Goal: Task Accomplishment & Management: Use online tool/utility

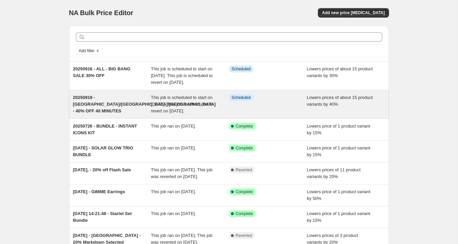
click at [130, 118] on div "20250919 - US/CA/UK - 40% OFF 40 MINUTES This job is scheduled to start on 19 S…" at bounding box center [229, 104] width 320 height 28
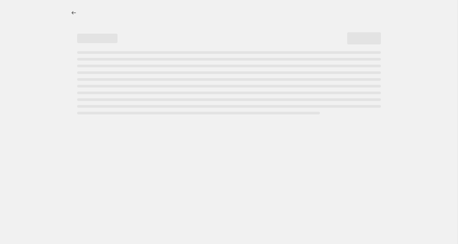
select select "percentage"
select select "collection"
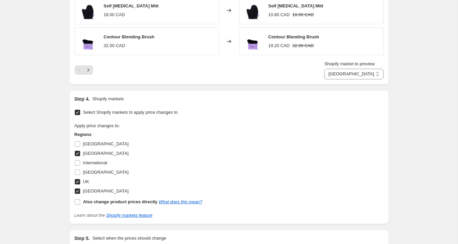
scroll to position [687, 0]
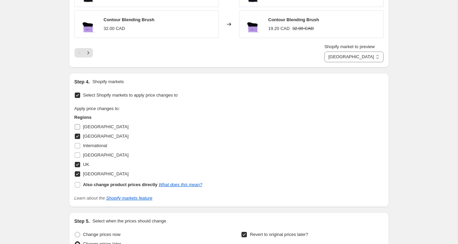
click at [79, 124] on input "[GEOGRAPHIC_DATA]" at bounding box center [77, 126] width 5 height 5
checkbox input "true"
select select "45133103384"
click at [78, 143] on input "International" at bounding box center [77, 145] width 5 height 5
checkbox input "true"
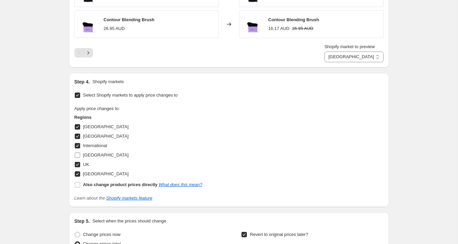
click at [78, 152] on input "[GEOGRAPHIC_DATA]" at bounding box center [77, 154] width 5 height 5
checkbox input "true"
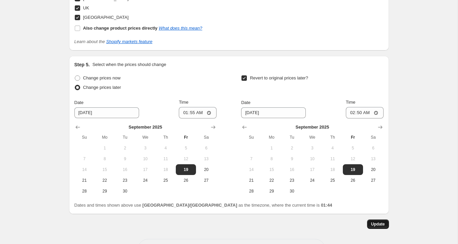
click at [388, 219] on button "Update" at bounding box center [378, 223] width 22 height 9
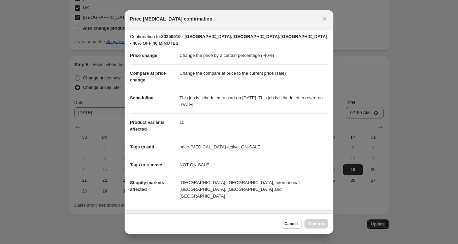
scroll to position [103, 0]
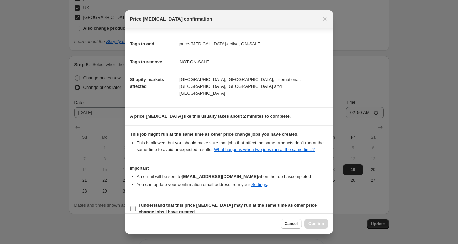
click at [134, 203] on label "I understand that this price change job may run at the same time as other price…" at bounding box center [229, 209] width 198 height 16
click at [134, 206] on input "I understand that this price change job may run at the same time as other price…" at bounding box center [132, 208] width 5 height 5
checkbox input "true"
click at [318, 225] on span "Confirm" at bounding box center [315, 223] width 15 height 5
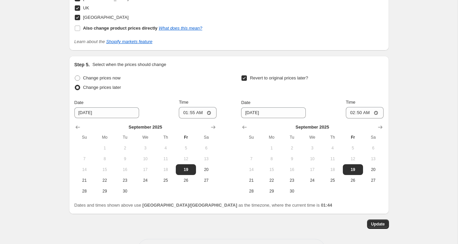
scroll to position [842, 0]
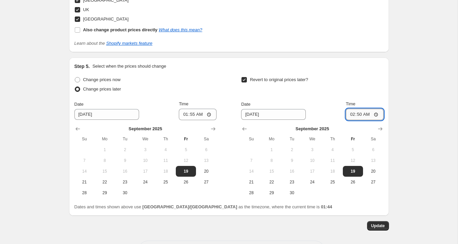
click at [358, 109] on input "02:50" at bounding box center [365, 114] width 38 height 11
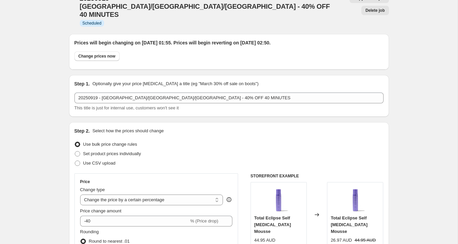
scroll to position [0, 0]
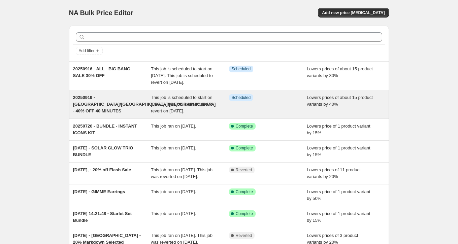
click at [101, 109] on span "20250919 - [GEOGRAPHIC_DATA]/[GEOGRAPHIC_DATA]/[GEOGRAPHIC_DATA] - 40% OFF 40 M…" at bounding box center [144, 104] width 143 height 19
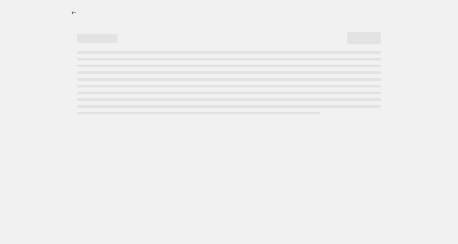
select select "percentage"
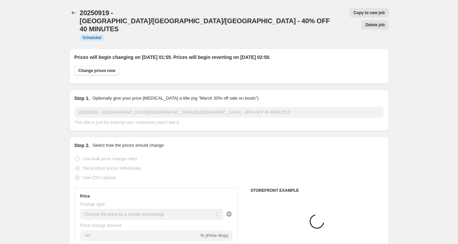
select select "collection"
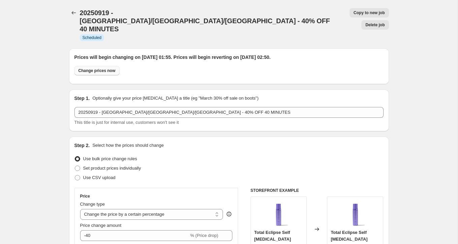
click at [110, 66] on button "Change prices now" at bounding box center [96, 70] width 45 height 9
radio input "true"
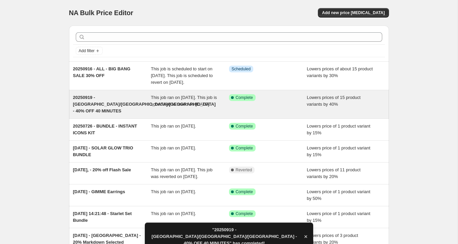
click at [181, 107] on span "This job ran on [DATE]. This job is scheduled to revert on [DATE]." at bounding box center [184, 101] width 66 height 12
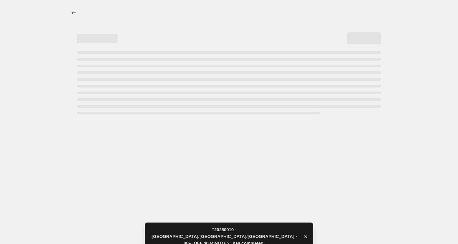
select select "percentage"
select select "collection"
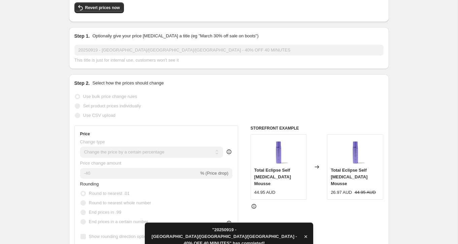
scroll to position [172, 0]
